Goal: Task Accomplishment & Management: Complete application form

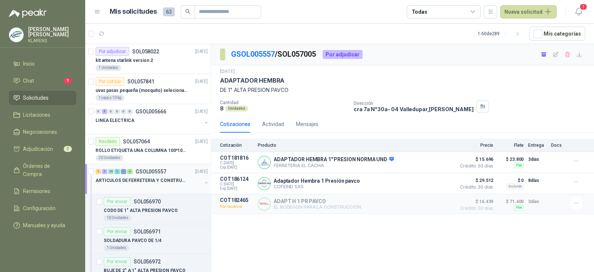
click at [159, 175] on div "1 5 25 1 1 4 GSOL005557 [DATE]" at bounding box center [153, 171] width 114 height 9
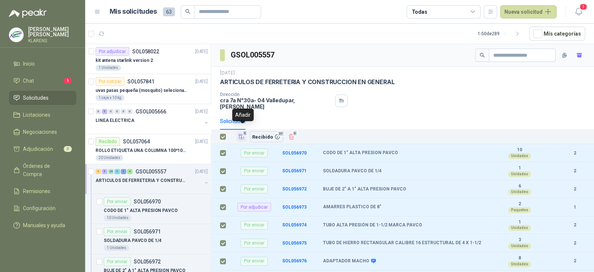
click at [238, 133] on icon "Añadir" at bounding box center [241, 136] width 7 height 7
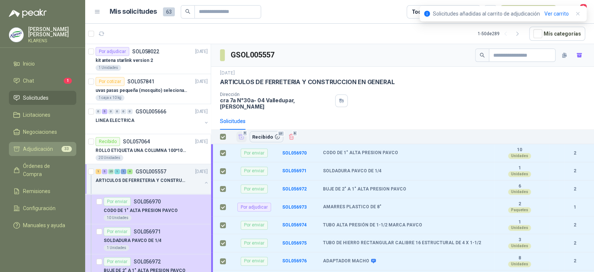
click at [42, 148] on span "Adjudicación" at bounding box center [38, 149] width 30 height 8
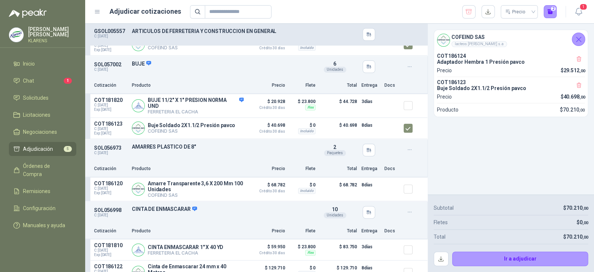
scroll to position [50, 0]
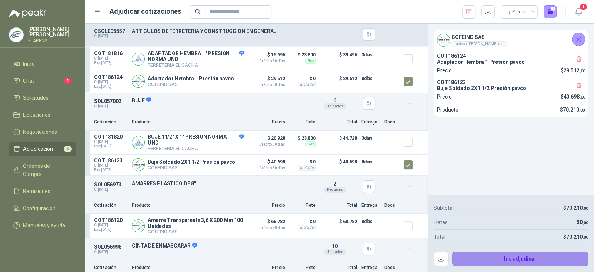
click at [511, 259] on button "Ir a adjudicar" at bounding box center [521, 259] width 136 height 15
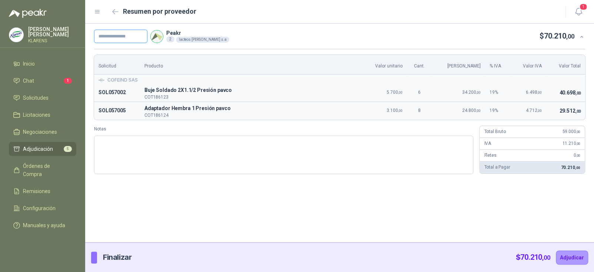
click at [116, 39] on input "text" at bounding box center [120, 36] width 53 height 13
type input "*****"
click at [204, 155] on textarea "Notas" at bounding box center [284, 155] width 380 height 39
click at [575, 260] on button "Adjudicar" at bounding box center [572, 258] width 32 height 14
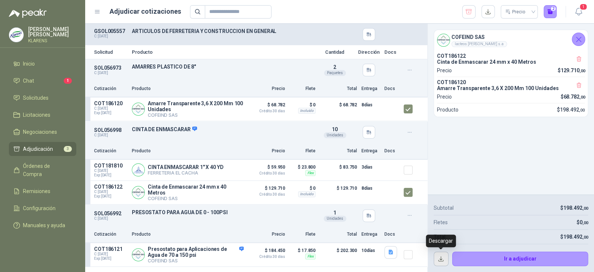
click at [438, 258] on button "button" at bounding box center [441, 259] width 15 height 15
click at [38, 83] on li "Chat 1" at bounding box center [42, 81] width 59 height 8
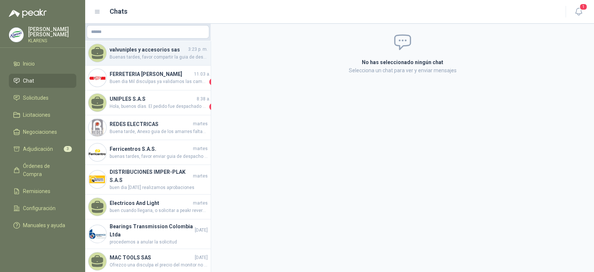
click at [161, 55] on span "Buenas tardes, favor compartir la guia de despacho. ya que nos urge el producto." at bounding box center [159, 57] width 98 height 7
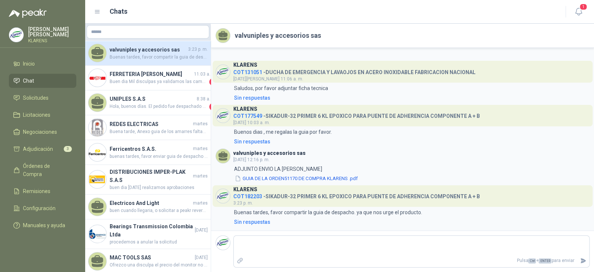
click at [334, 196] on h4 "COT182203 - SIKADUR-32 PRIMER 6 KL EPOXICO PARA PUENTE DE ADHERENCIA COMPONENTE…" at bounding box center [356, 195] width 247 height 7
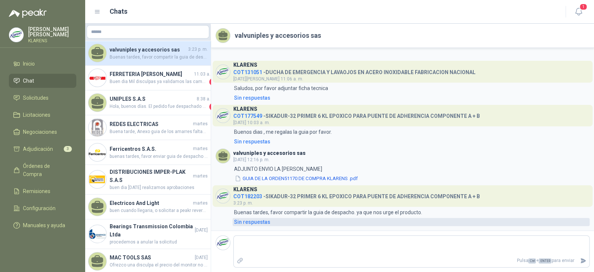
click at [253, 224] on div "Sin respuestas" at bounding box center [252, 222] width 36 height 8
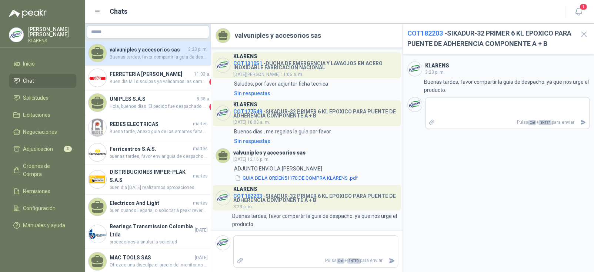
scroll to position [22, 0]
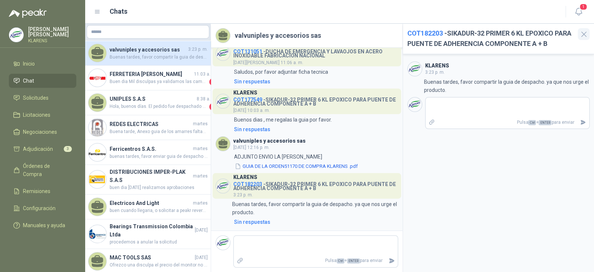
click at [582, 34] on icon "button" at bounding box center [584, 34] width 9 height 9
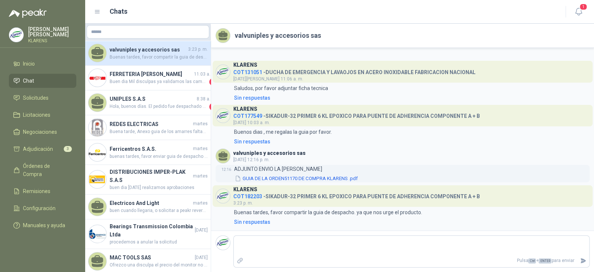
click at [312, 178] on button "GUIA DE LA ORDEN51170 DE COMPRA KLARENS .pdf" at bounding box center [296, 179] width 125 height 8
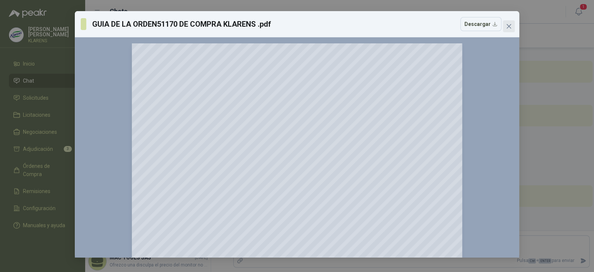
click at [509, 23] on button "Close" at bounding box center [509, 26] width 12 height 12
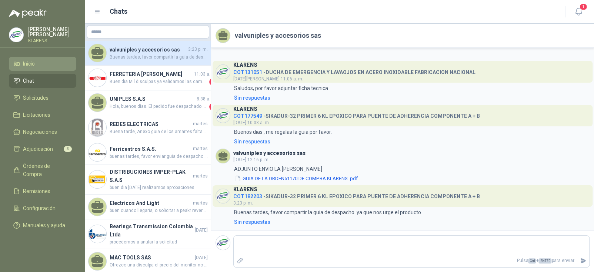
click at [40, 63] on li "Inicio" at bounding box center [42, 64] width 59 height 8
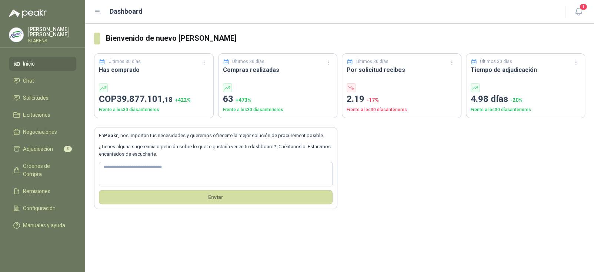
click at [39, 61] on li "Inicio" at bounding box center [42, 64] width 59 height 8
click at [41, 145] on span "Adjudicación" at bounding box center [38, 149] width 30 height 8
click at [39, 148] on span "Adjudicación" at bounding box center [38, 149] width 30 height 8
